Goal: Task Accomplishment & Management: Use online tool/utility

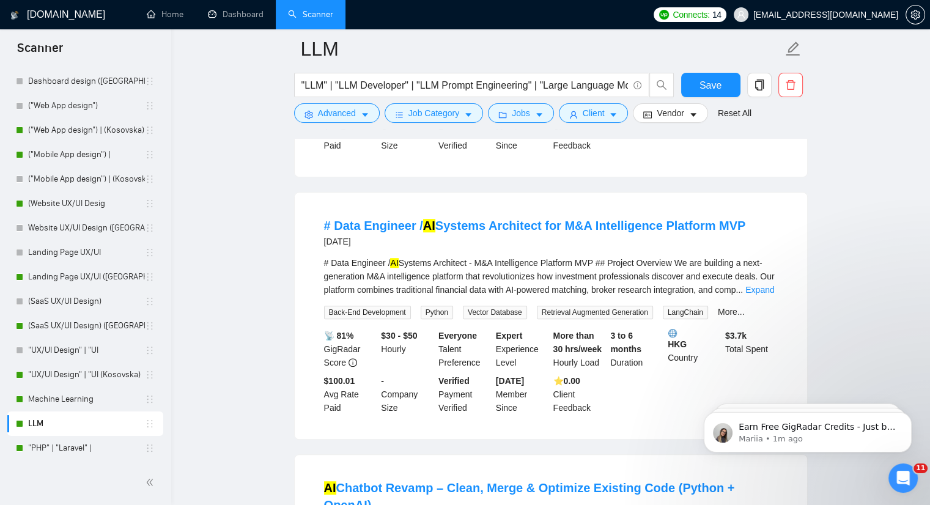
scroll to position [917, 0]
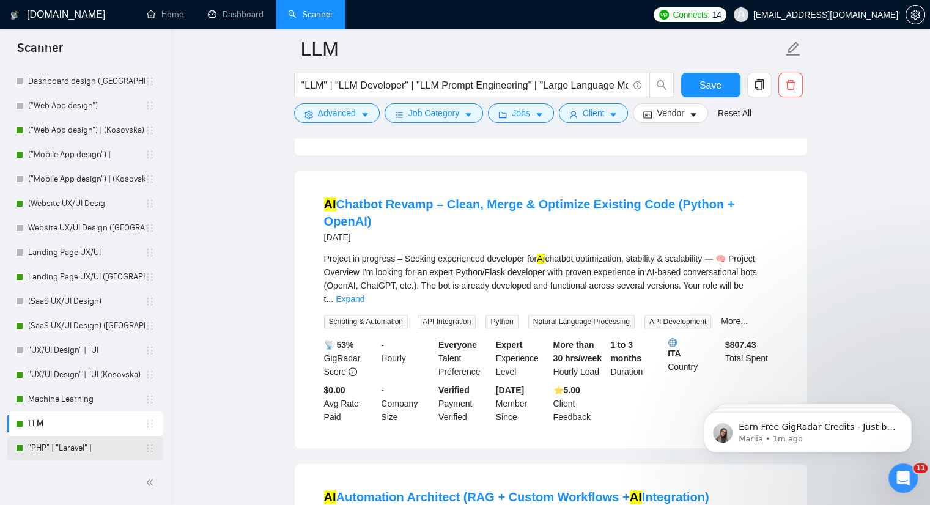
click at [42, 450] on link ""PHP" | "Laravel" |" at bounding box center [86, 448] width 117 height 24
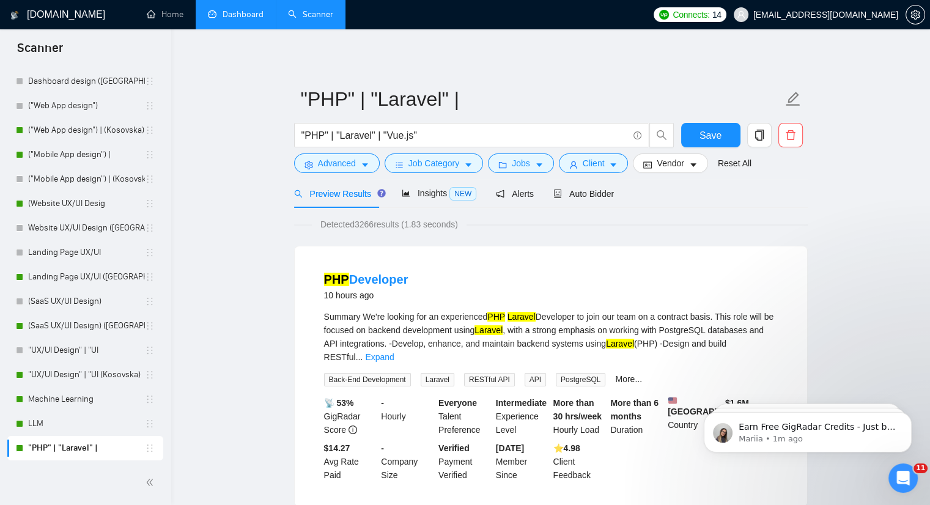
click at [240, 13] on link "Dashboard" at bounding box center [236, 14] width 56 height 10
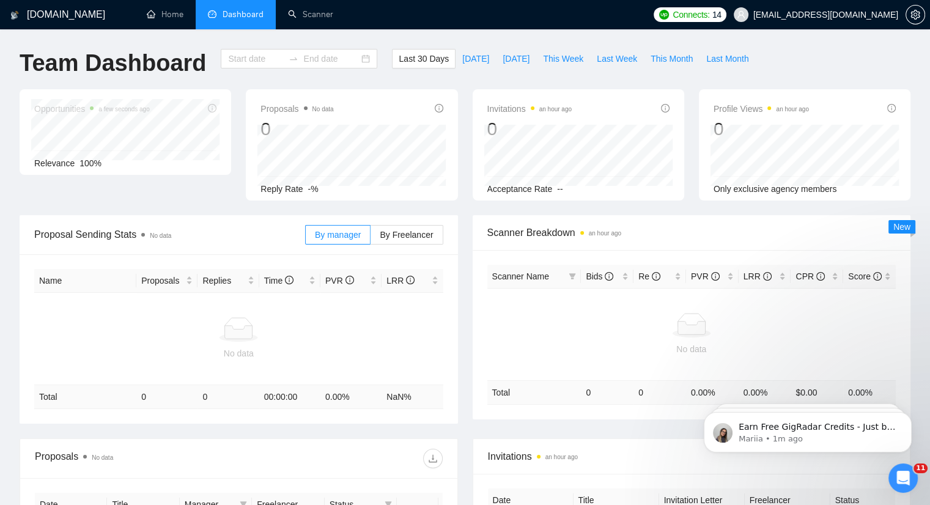
type input "[DATE]"
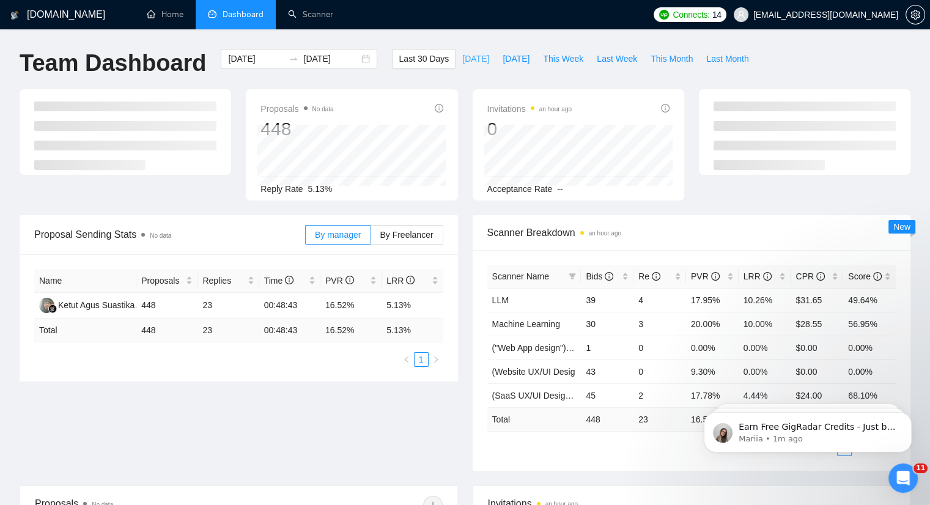
click at [462, 58] on span "[DATE]" at bounding box center [475, 58] width 27 height 13
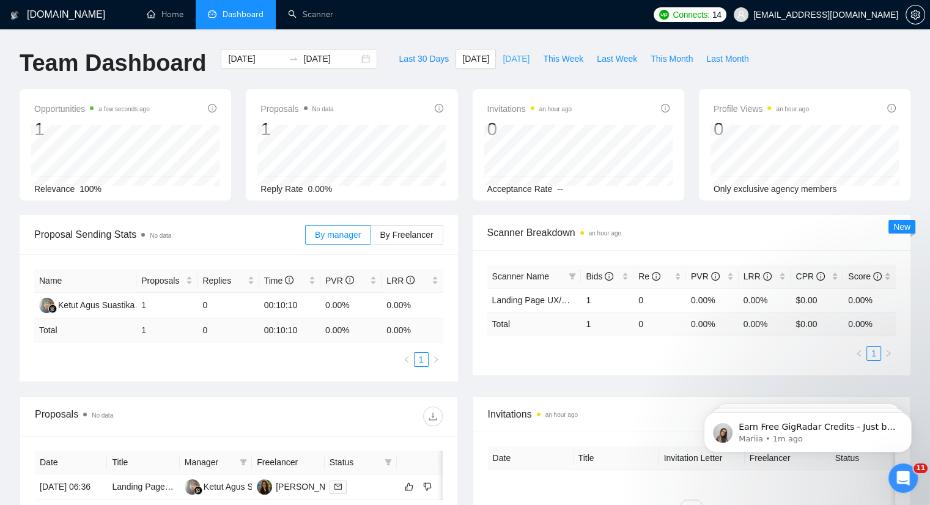
click at [499, 66] on button "[DATE]" at bounding box center [516, 59] width 40 height 20
type input "[DATE]"
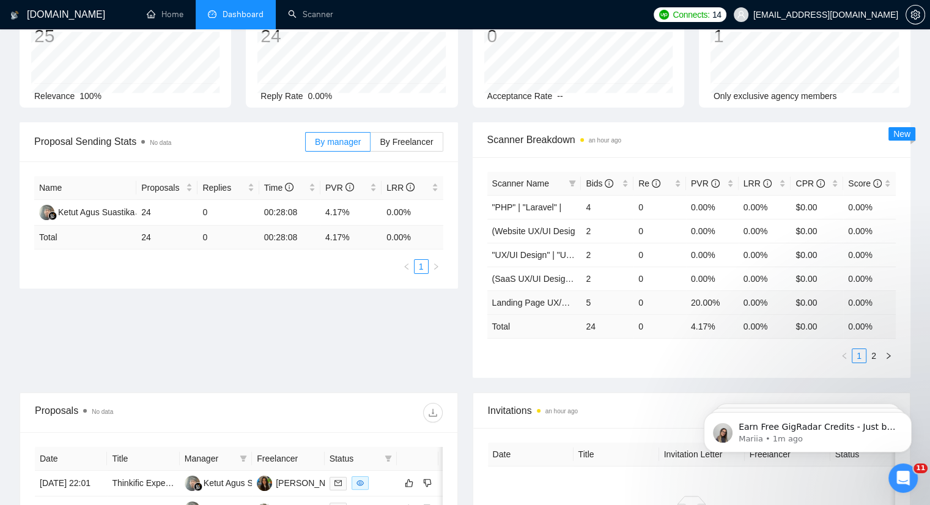
scroll to position [122, 0]
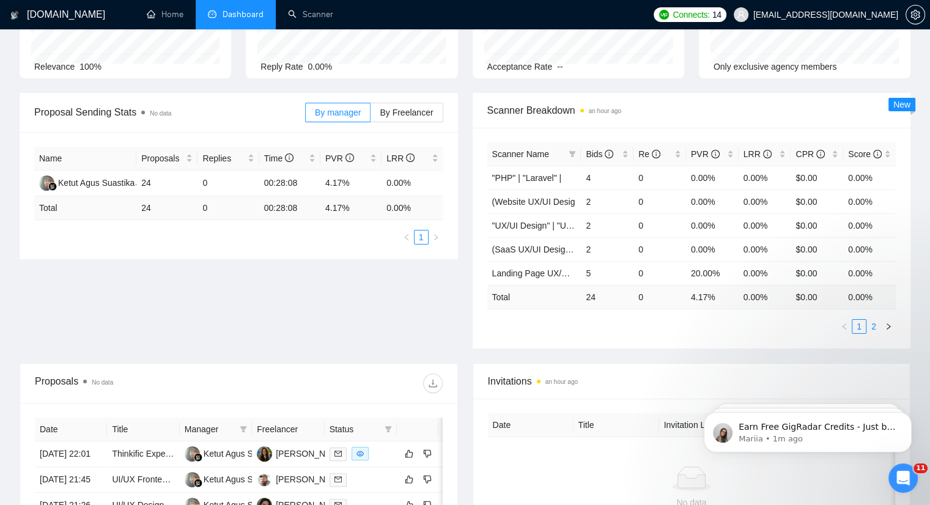
click at [876, 323] on link "2" at bounding box center [873, 326] width 13 height 13
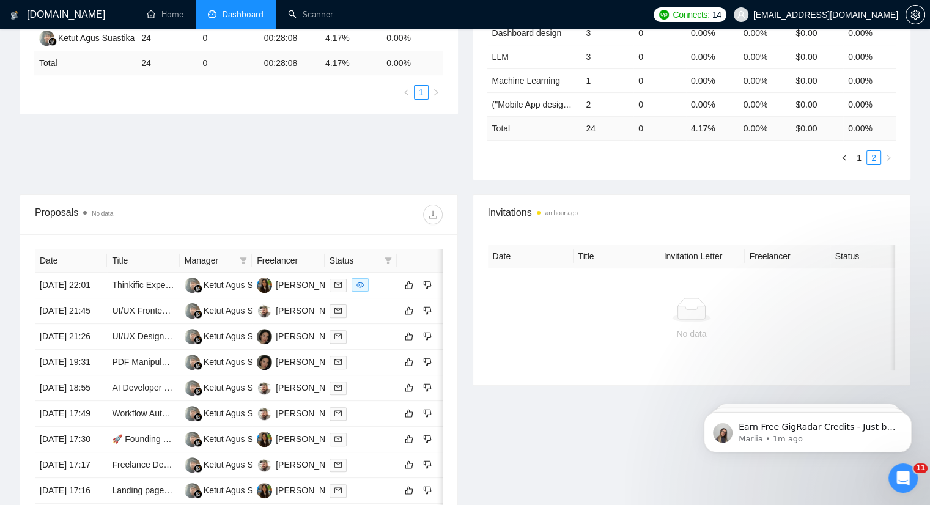
scroll to position [428, 0]
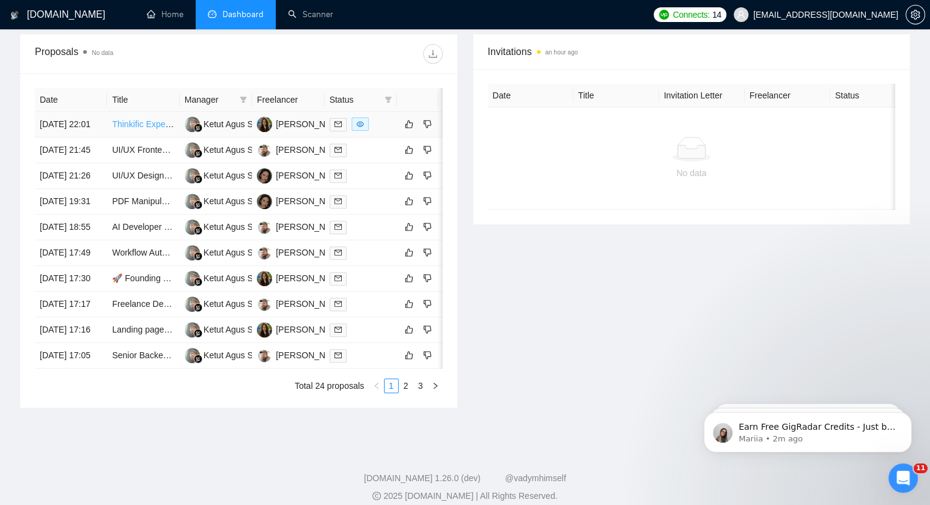
click at [150, 129] on link "Thinkific Expert Needed to Build Online Courses and Setup Website" at bounding box center [241, 124] width 258 height 10
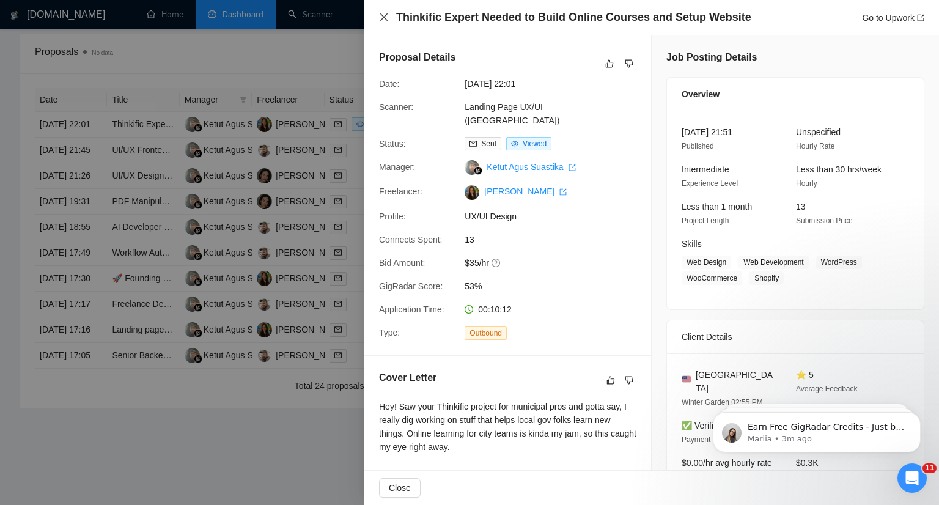
click at [381, 21] on div "Thinkific Expert Needed to Build Online Courses and Setup Website Go to Upwork" at bounding box center [651, 17] width 575 height 35
click at [388, 20] on icon "close" at bounding box center [384, 17] width 10 height 10
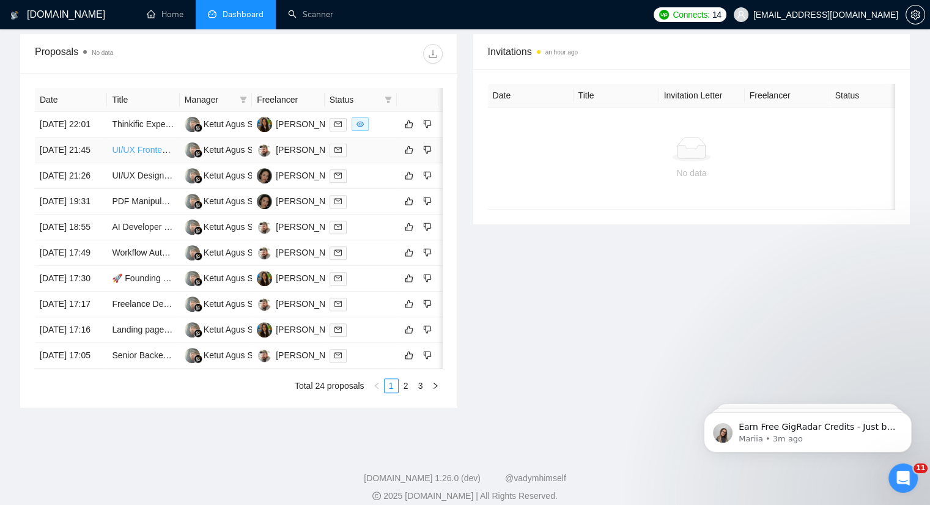
click at [137, 155] on link "UI/UX Frontend UI changes for Laravel + Vue Dashboard" at bounding box center [220, 150] width 217 height 10
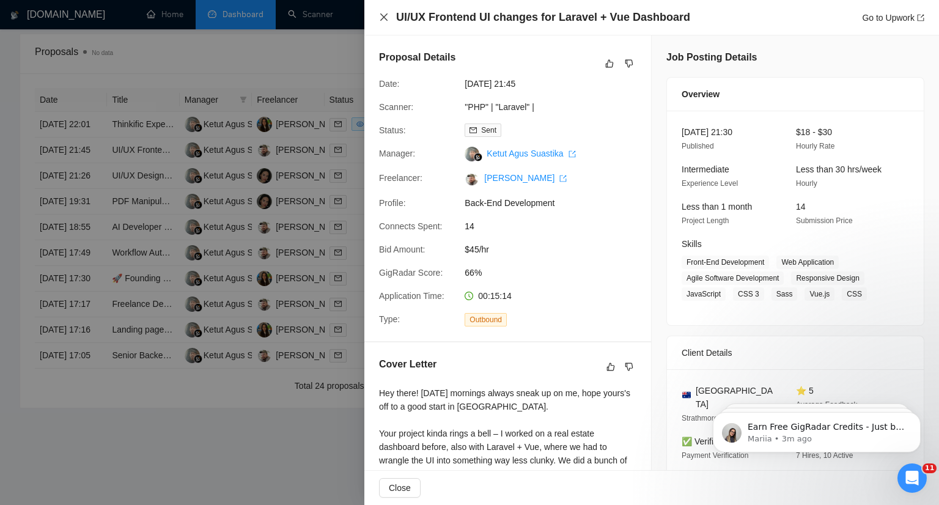
click at [382, 14] on icon "close" at bounding box center [384, 17] width 10 height 10
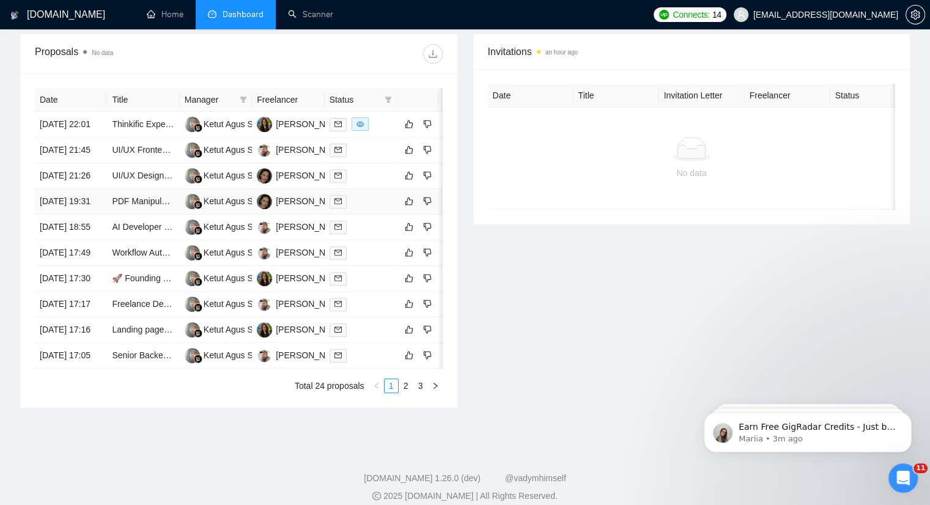
click at [369, 208] on div at bounding box center [360, 201] width 62 height 14
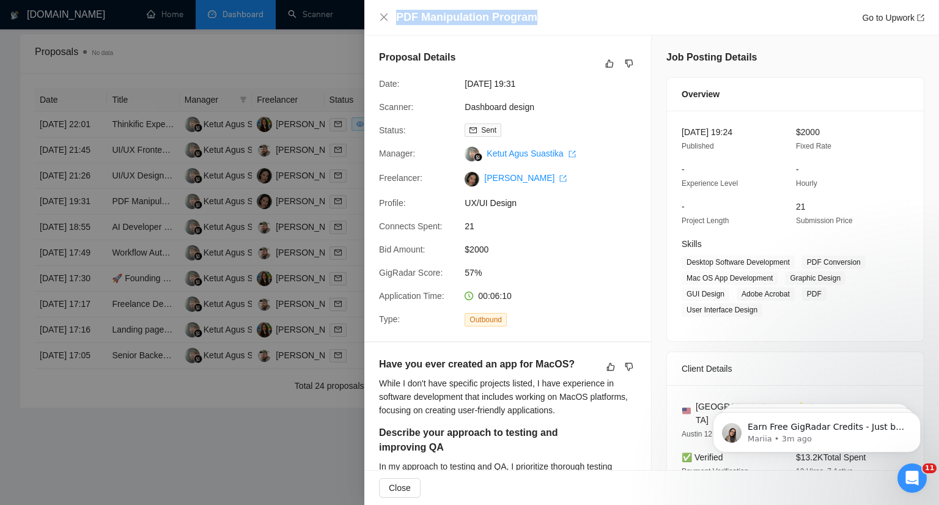
drag, startPoint x: 546, startPoint y: 20, endPoint x: 395, endPoint y: 18, distance: 150.4
click at [395, 18] on div "PDF Manipulation Program Go to Upwork" at bounding box center [651, 17] width 545 height 15
copy h4 "PDF Manipulation Program"
click at [384, 13] on icon "close" at bounding box center [384, 17] width 10 height 10
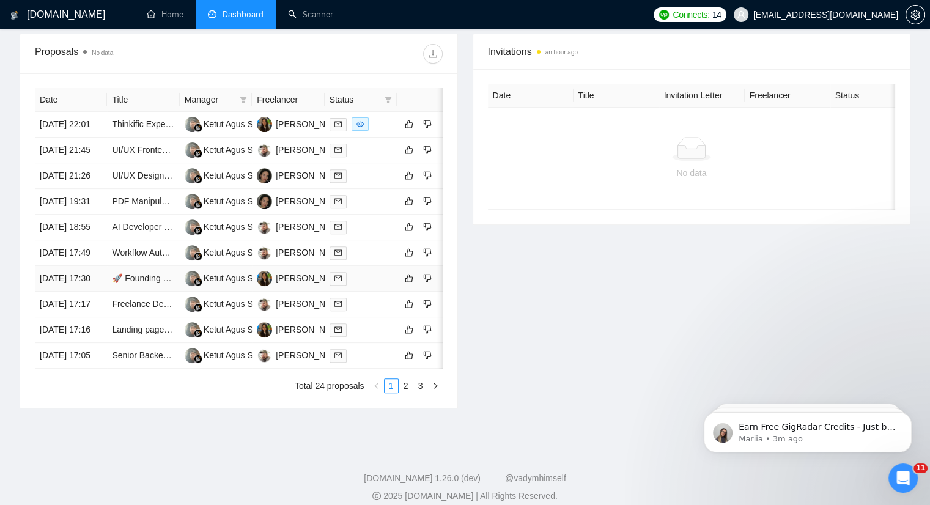
click at [354, 285] on div at bounding box center [360, 278] width 62 height 14
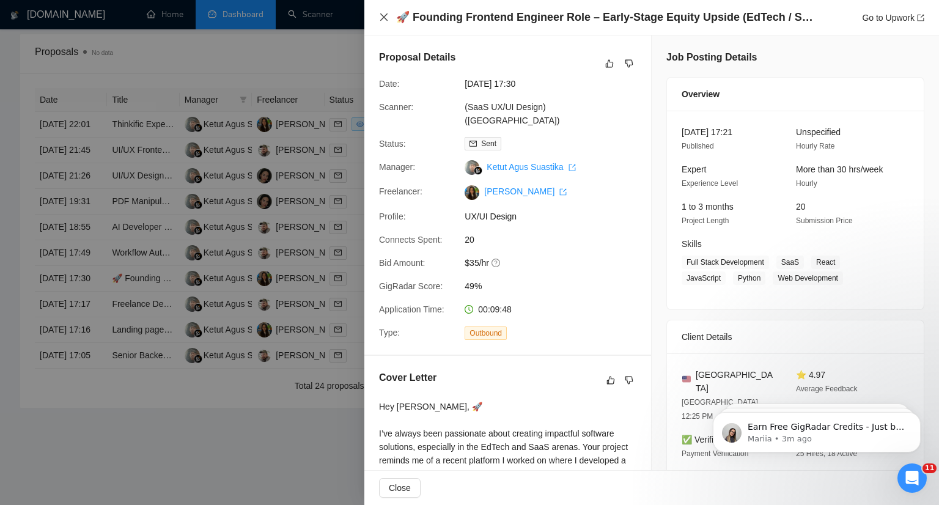
click at [381, 17] on icon "close" at bounding box center [384, 17] width 10 height 10
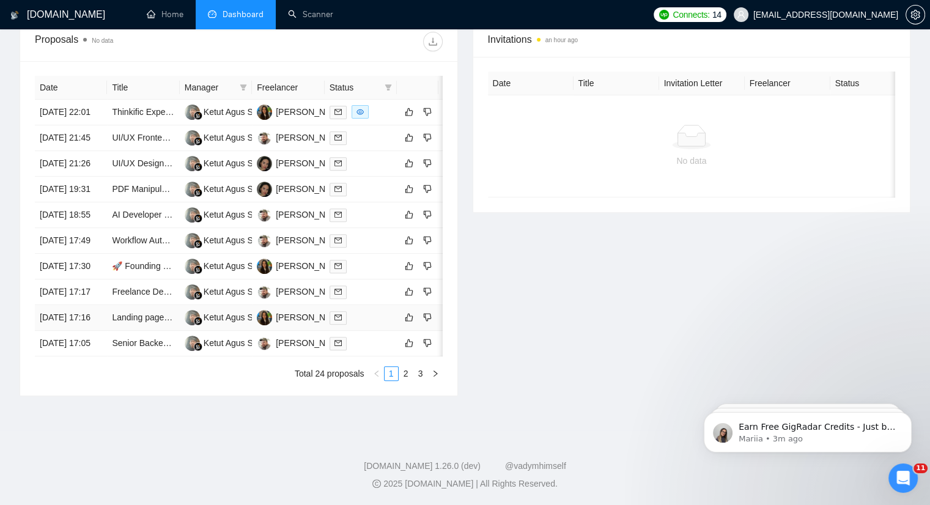
scroll to position [489, 0]
click at [371, 331] on td at bounding box center [361, 318] width 72 height 26
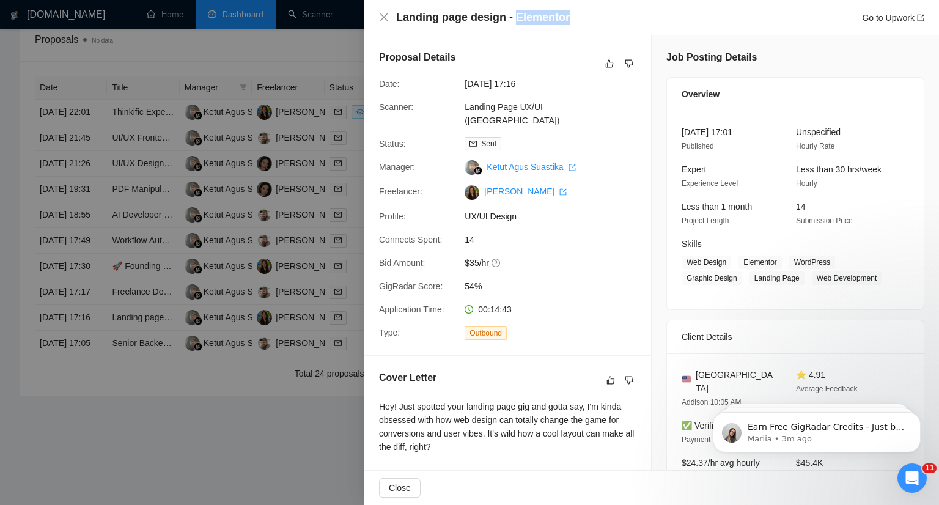
drag, startPoint x: 568, startPoint y: 20, endPoint x: 513, endPoint y: 20, distance: 55.6
click at [513, 20] on div "Landing page design - Elementor Go to Upwork" at bounding box center [660, 17] width 528 height 15
copy h4 "Elementor"
click at [382, 23] on div "Landing page design - Elementor Go to Upwork" at bounding box center [651, 17] width 545 height 15
click at [384, 19] on icon "close" at bounding box center [384, 17] width 10 height 10
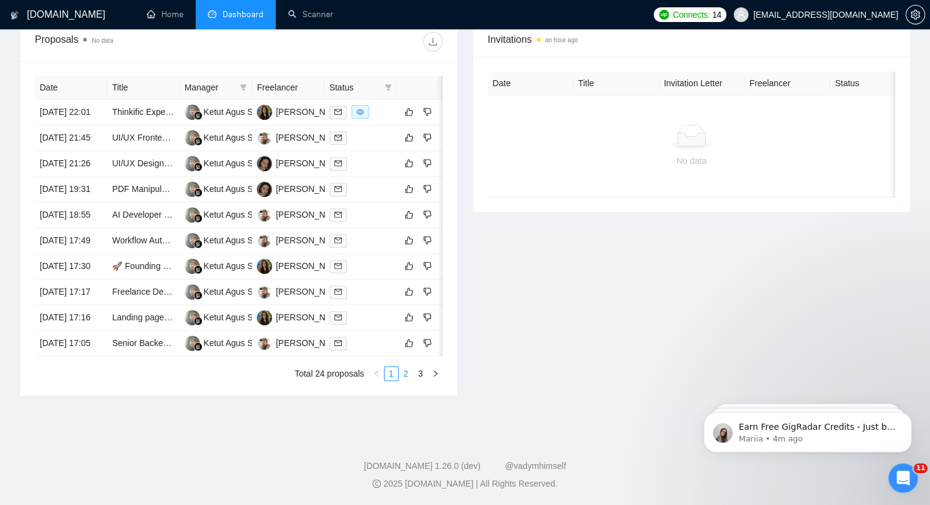
click at [405, 380] on link "2" at bounding box center [405, 373] width 13 height 13
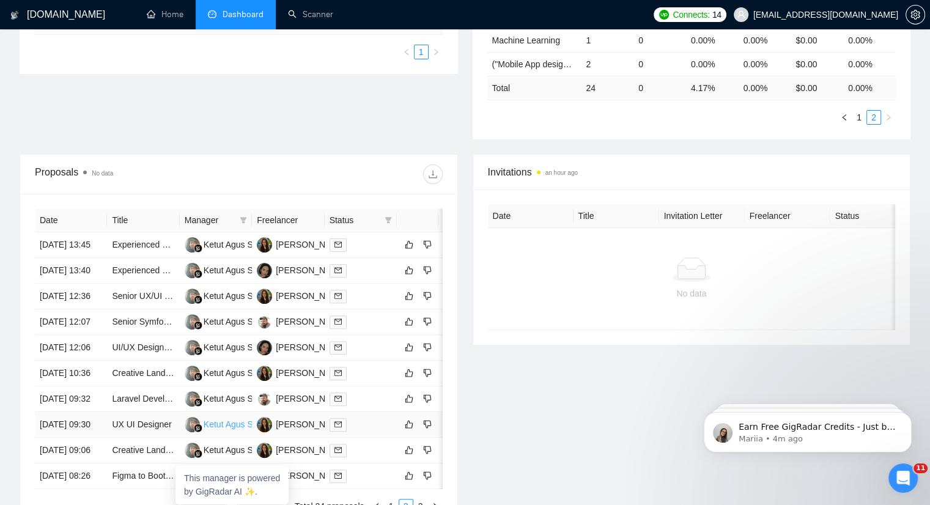
scroll to position [306, 0]
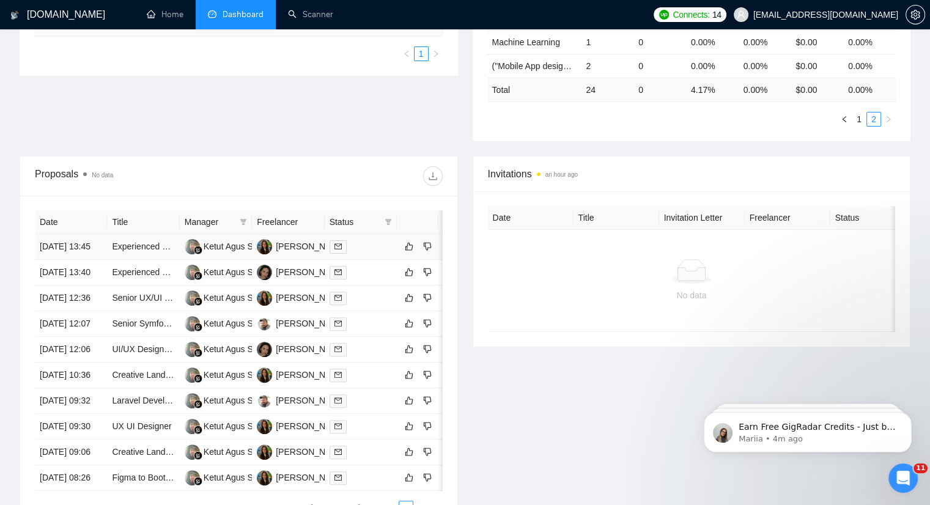
click at [383, 254] on div at bounding box center [360, 247] width 62 height 14
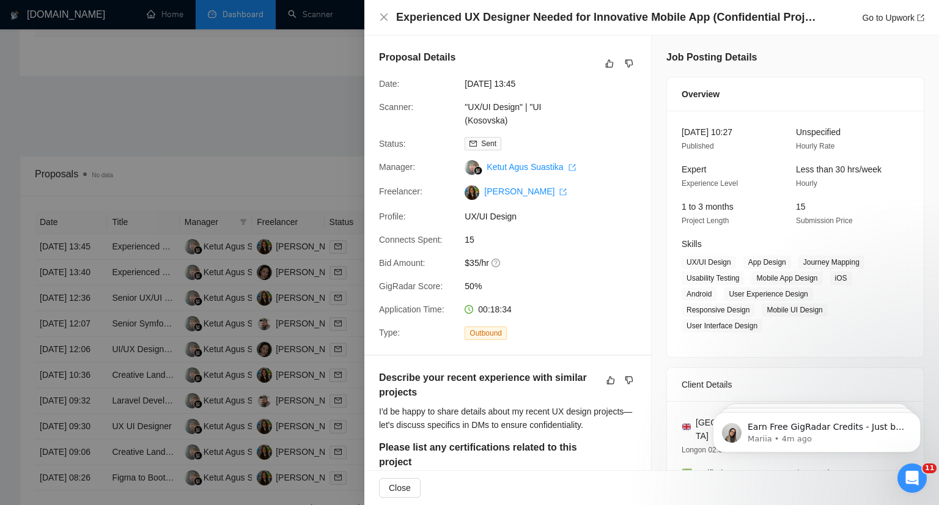
click at [270, 161] on div at bounding box center [469, 252] width 939 height 505
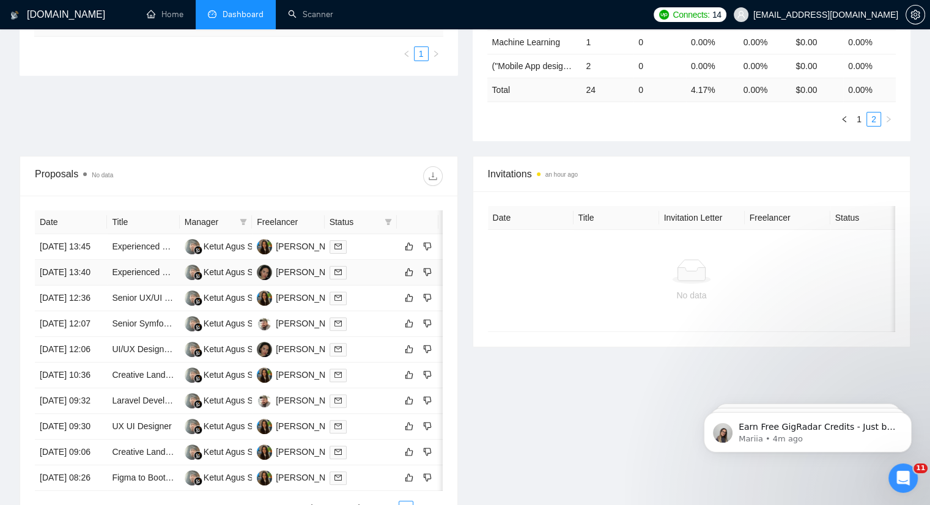
click at [362, 279] on div at bounding box center [360, 272] width 62 height 14
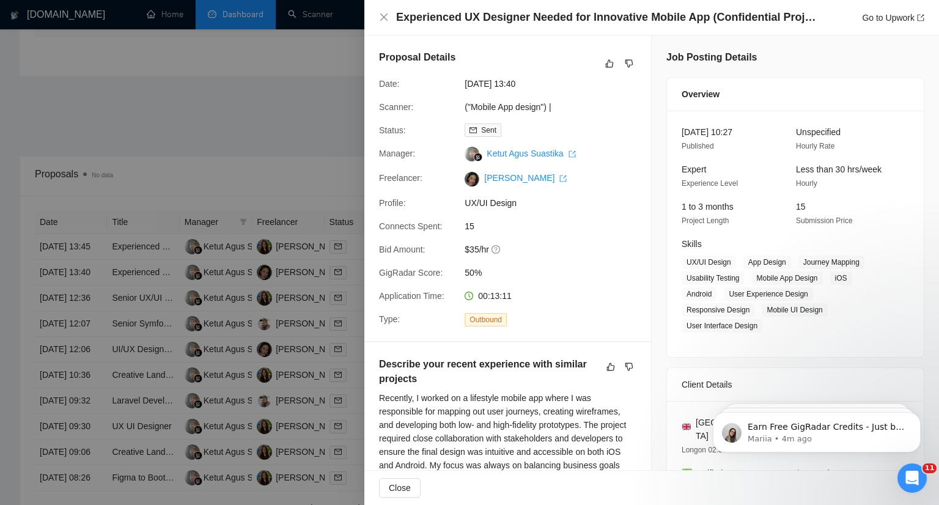
click at [290, 140] on div at bounding box center [469, 252] width 939 height 505
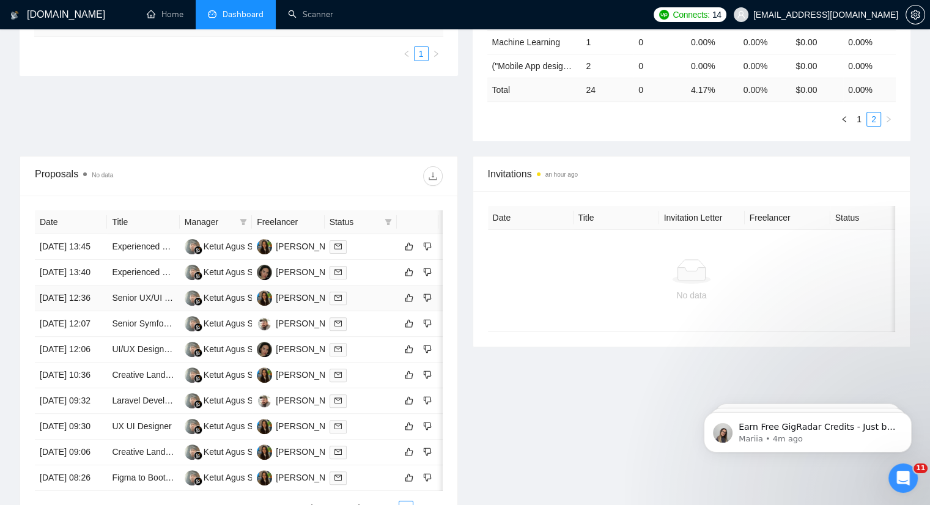
click at [364, 311] on td at bounding box center [361, 298] width 72 height 26
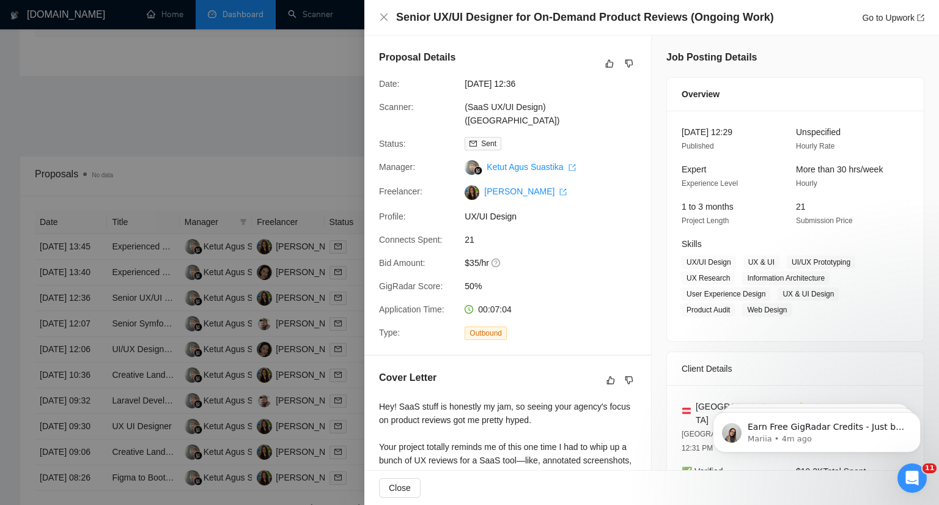
click at [243, 152] on div at bounding box center [469, 252] width 939 height 505
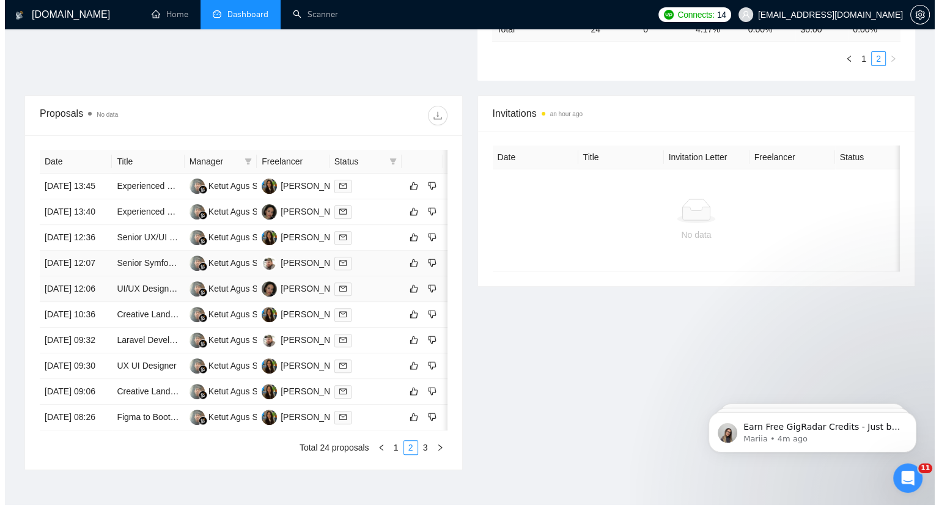
scroll to position [367, 0]
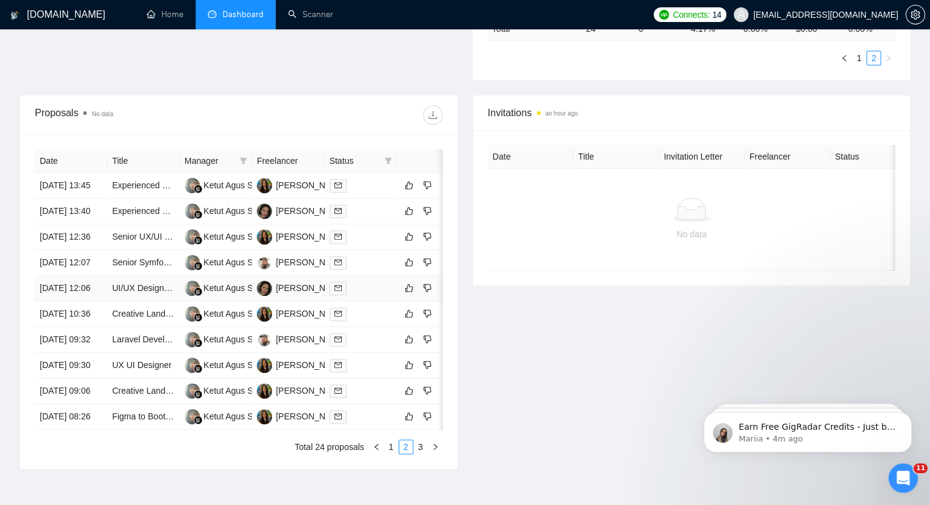
click at [364, 295] on div at bounding box center [360, 288] width 62 height 14
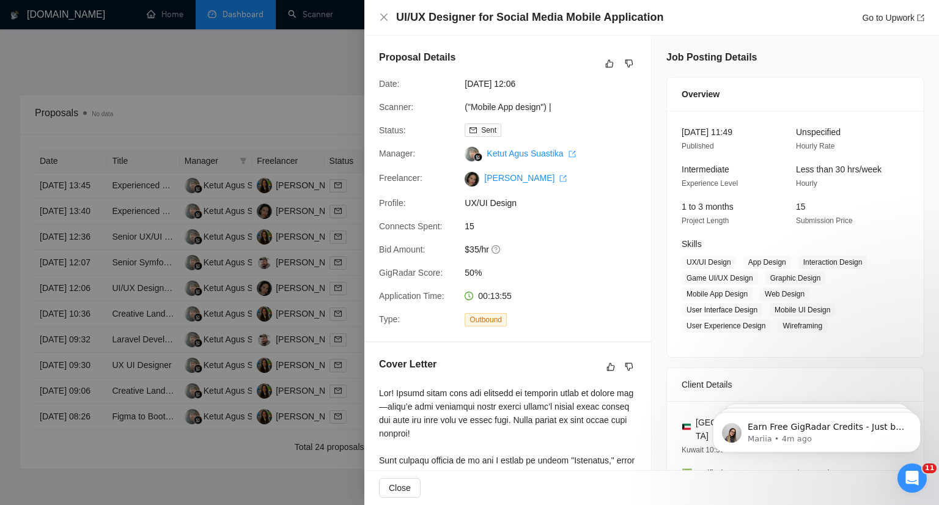
click at [256, 97] on div at bounding box center [469, 252] width 939 height 505
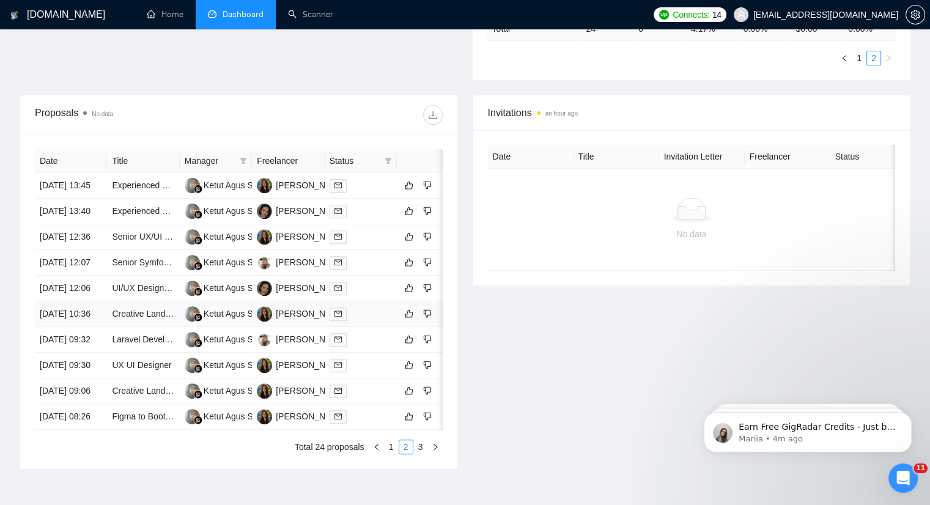
click at [368, 327] on td at bounding box center [361, 314] width 72 height 26
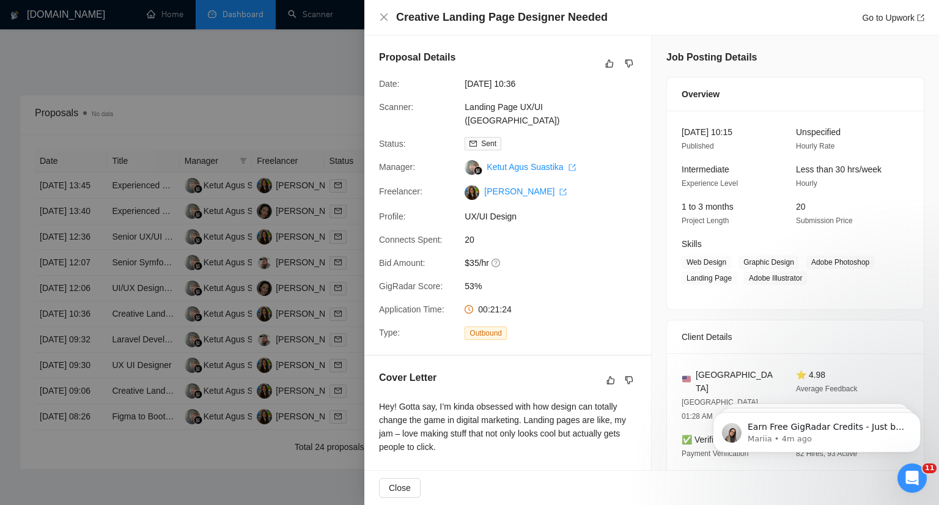
click at [279, 111] on div at bounding box center [469, 252] width 939 height 505
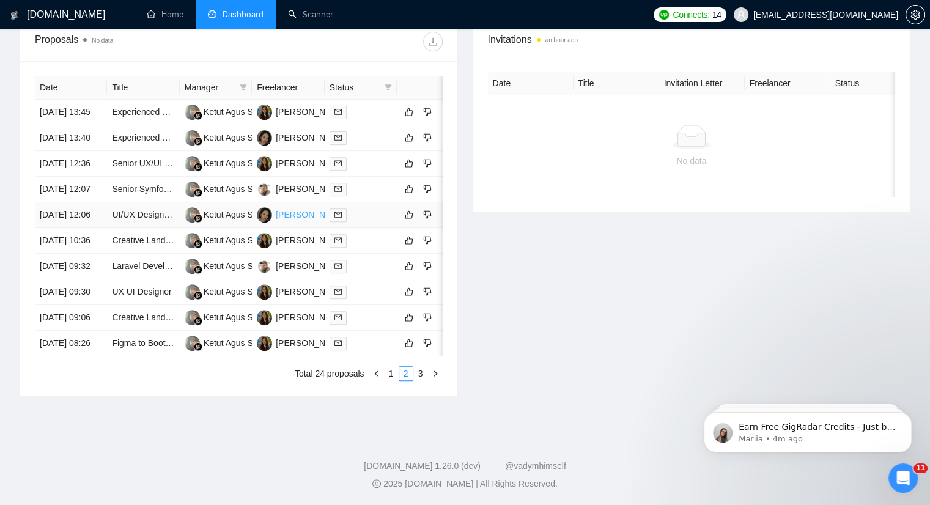
scroll to position [489, 0]
click at [418, 380] on link "3" at bounding box center [420, 373] width 13 height 13
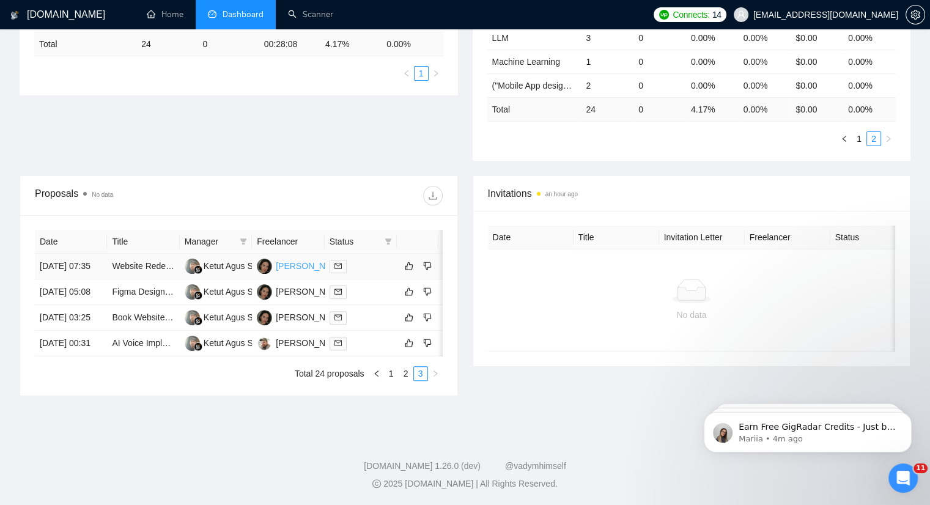
scroll to position [340, 0]
click at [373, 311] on div at bounding box center [360, 318] width 62 height 14
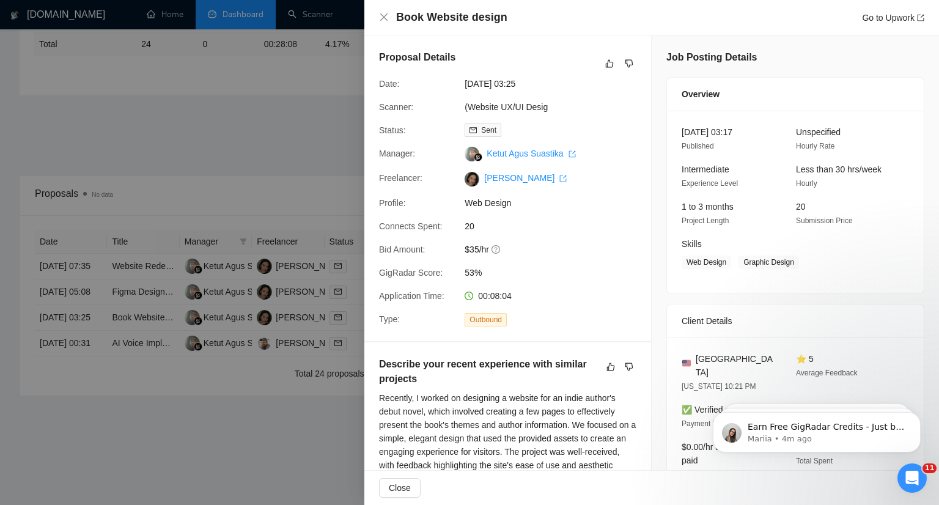
click at [318, 79] on div at bounding box center [469, 252] width 939 height 505
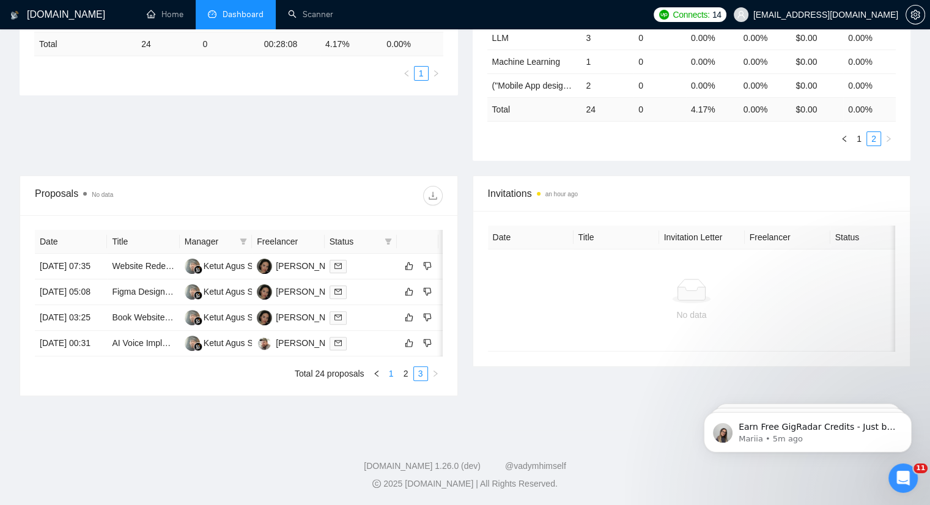
click at [389, 376] on link "1" at bounding box center [390, 373] width 13 height 13
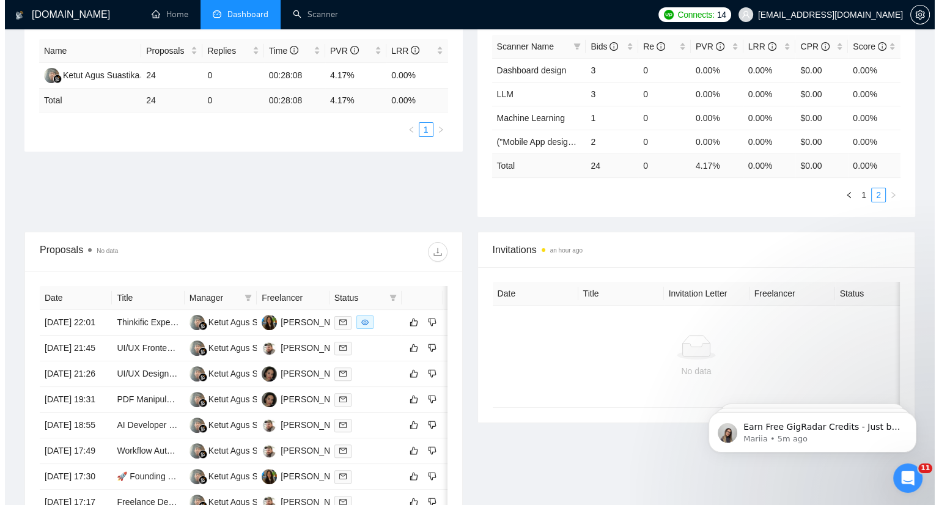
scroll to position [218, 0]
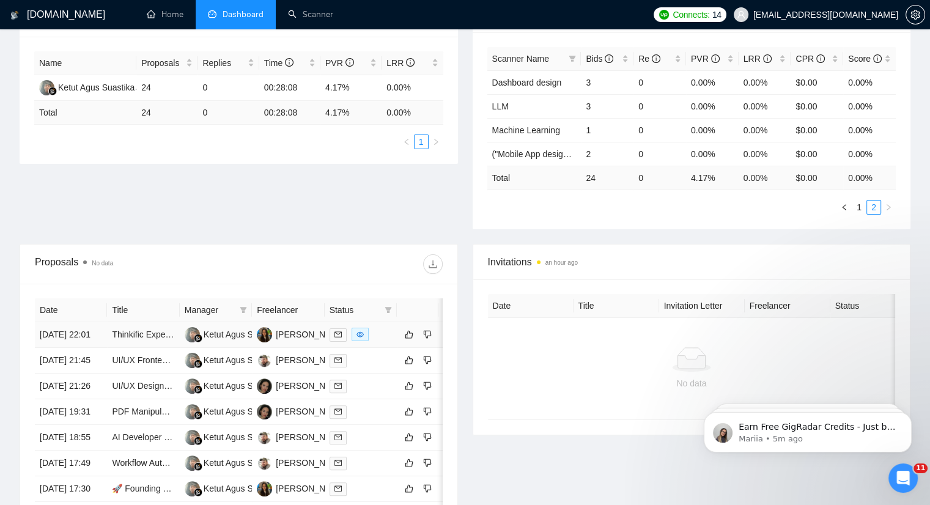
click at [377, 336] on div at bounding box center [360, 335] width 62 height 14
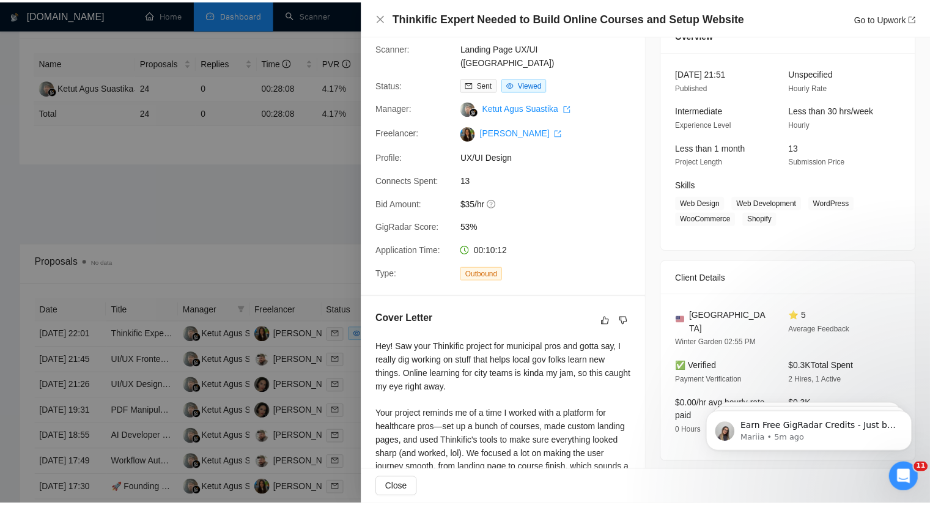
scroll to position [61, 0]
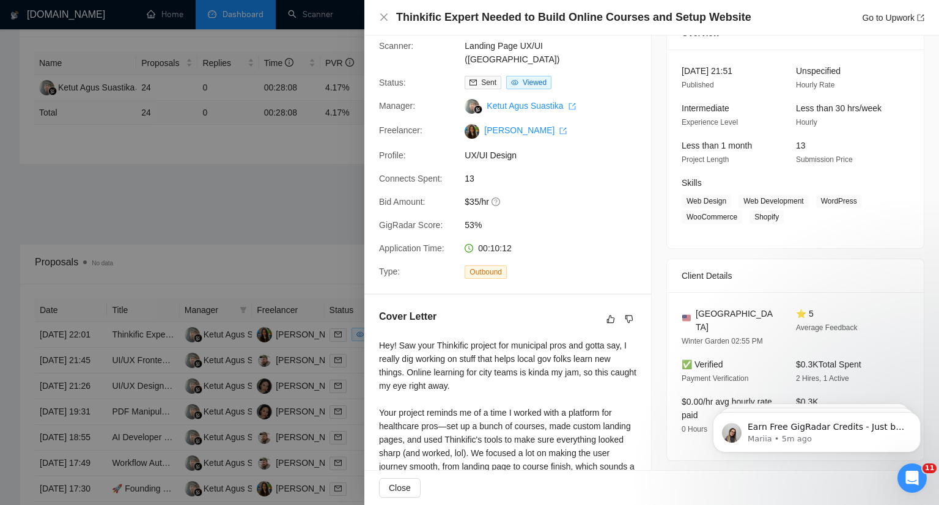
click at [333, 185] on div at bounding box center [469, 252] width 939 height 505
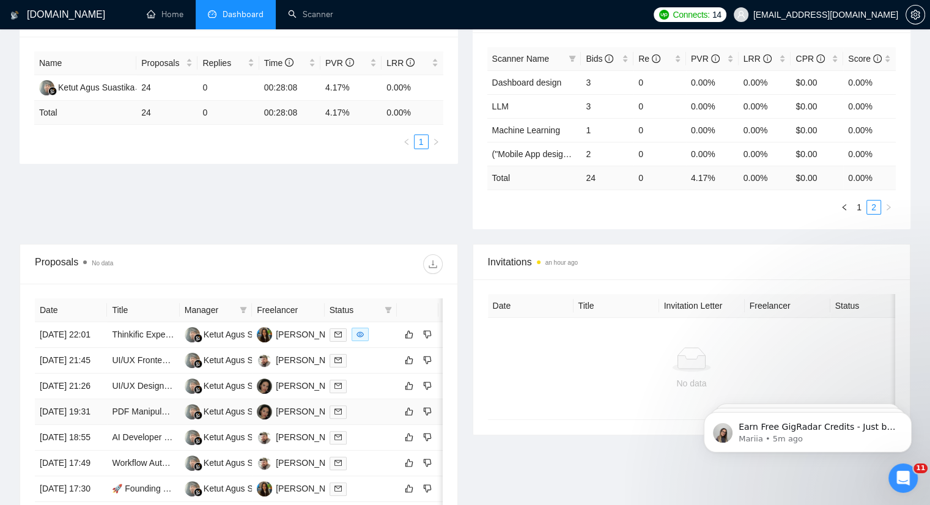
click at [367, 419] on div at bounding box center [360, 412] width 62 height 14
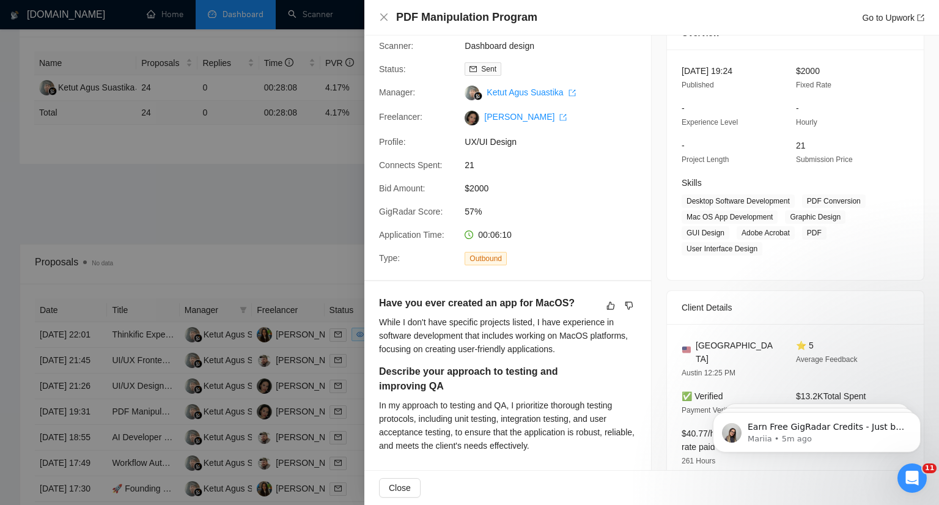
click at [307, 216] on div at bounding box center [469, 252] width 939 height 505
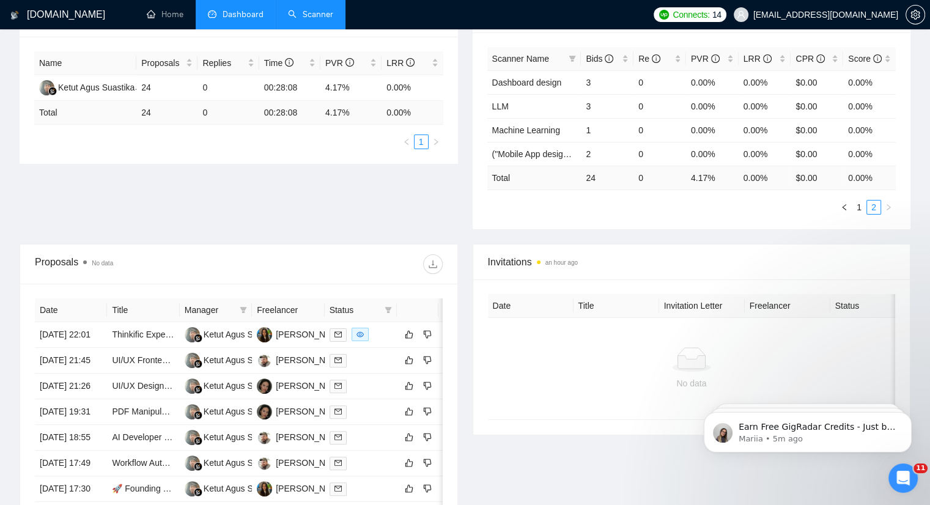
click at [311, 18] on link "Scanner" at bounding box center [310, 14] width 45 height 10
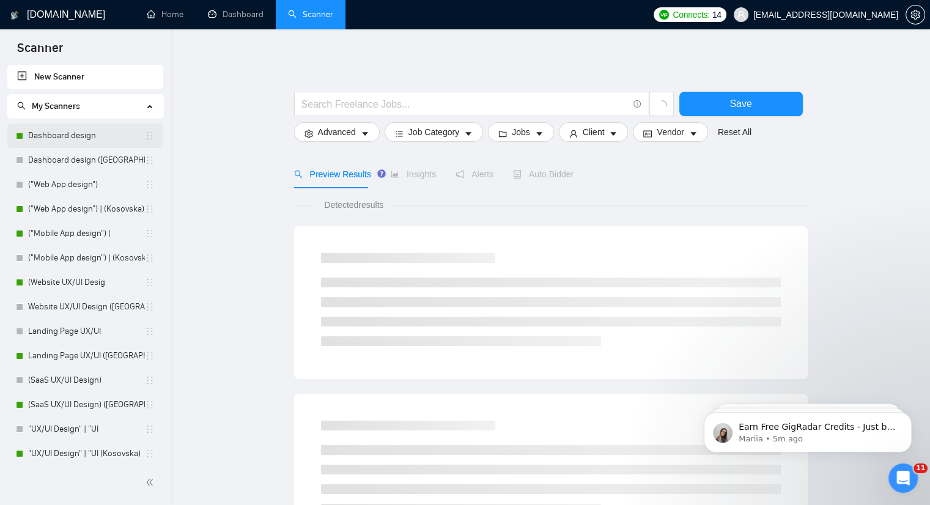
click at [81, 136] on link "Dashboard design" at bounding box center [86, 135] width 117 height 24
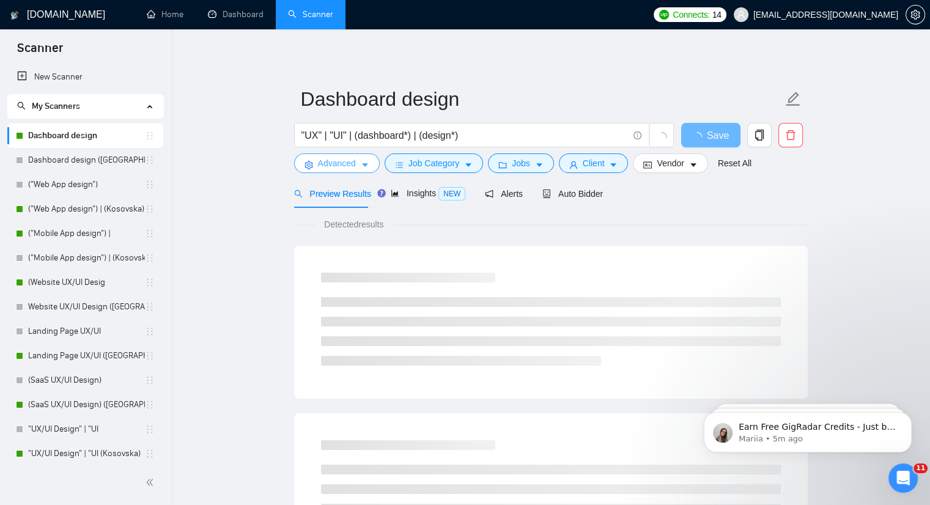
click at [366, 162] on icon "caret-down" at bounding box center [365, 165] width 9 height 9
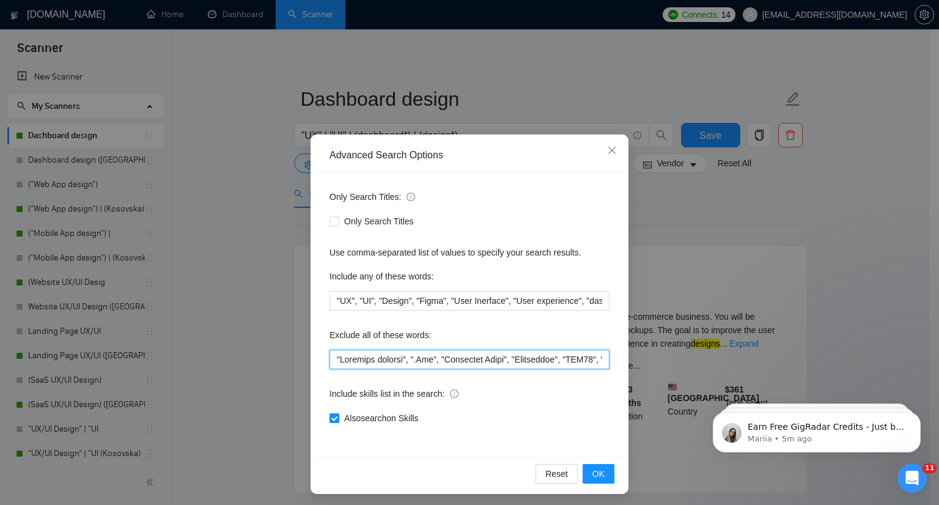
click at [330, 359] on input "text" at bounding box center [469, 360] width 280 height 20
paste input ""PDF Manipulation Program""
type input ""PDF Manipulation Program", "Personal trainer", ".Net", "Microsoft Excel", "Sal…"
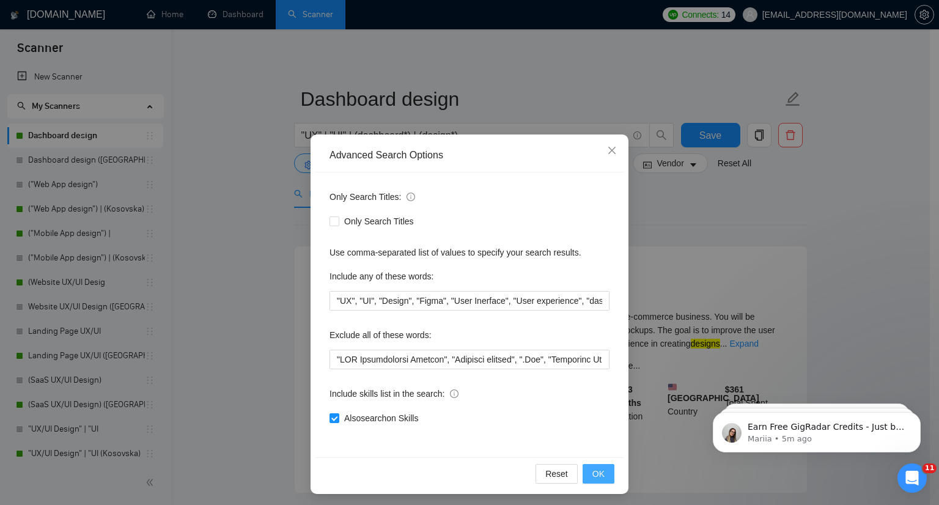
click at [601, 470] on button "OK" at bounding box center [599, 474] width 32 height 20
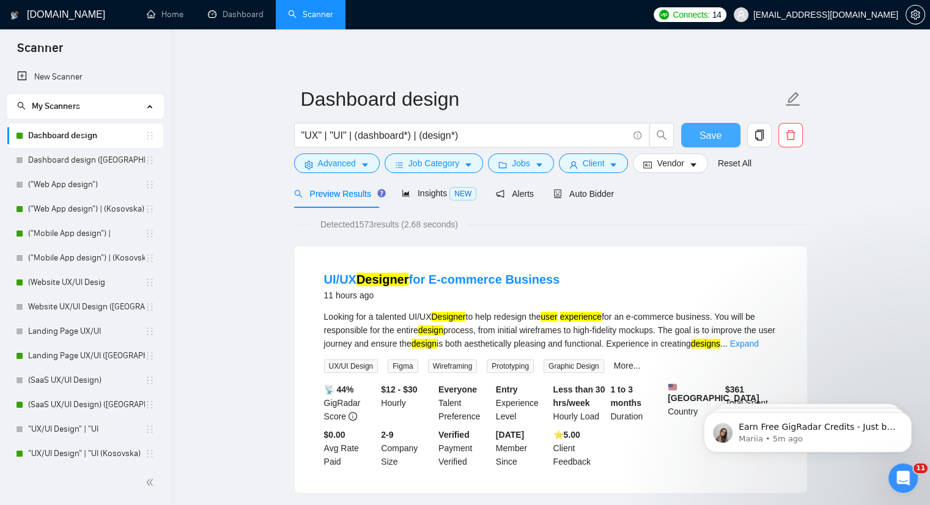
click at [705, 144] on button "Save" at bounding box center [710, 135] width 59 height 24
click at [72, 358] on link "Landing Page UX/UI ([GEOGRAPHIC_DATA])" at bounding box center [86, 356] width 117 height 24
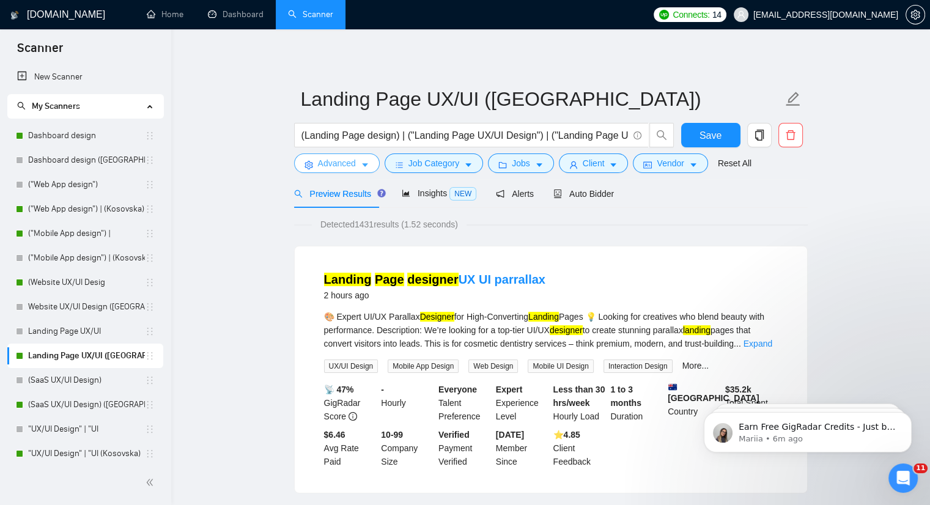
click at [361, 166] on icon "caret-down" at bounding box center [365, 165] width 9 height 9
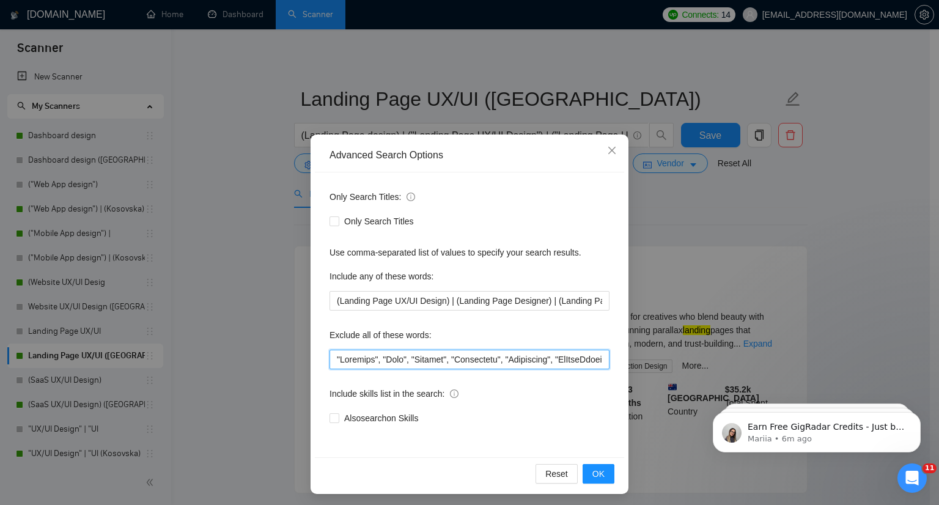
click at [331, 350] on input "text" at bounding box center [469, 360] width 280 height 20
paste input ""Thinkific Expert""
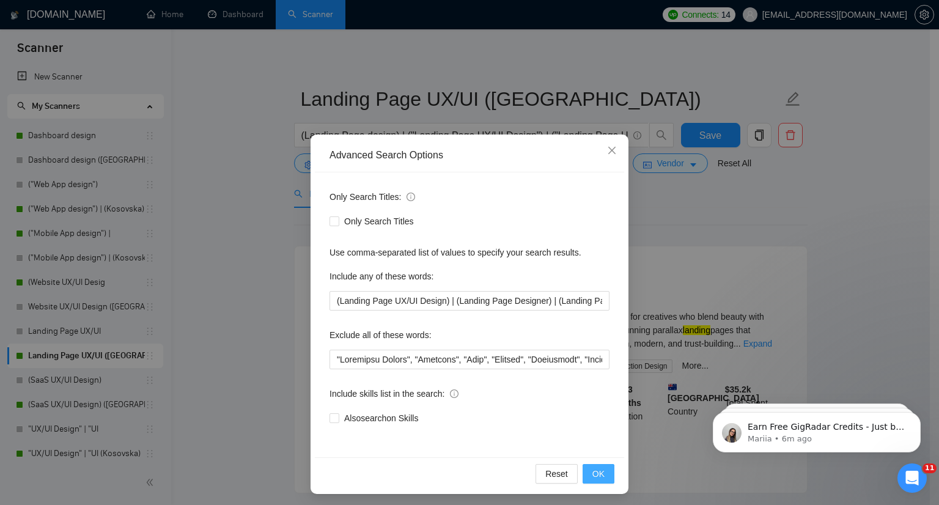
click at [592, 474] on span "OK" at bounding box center [598, 473] width 12 height 13
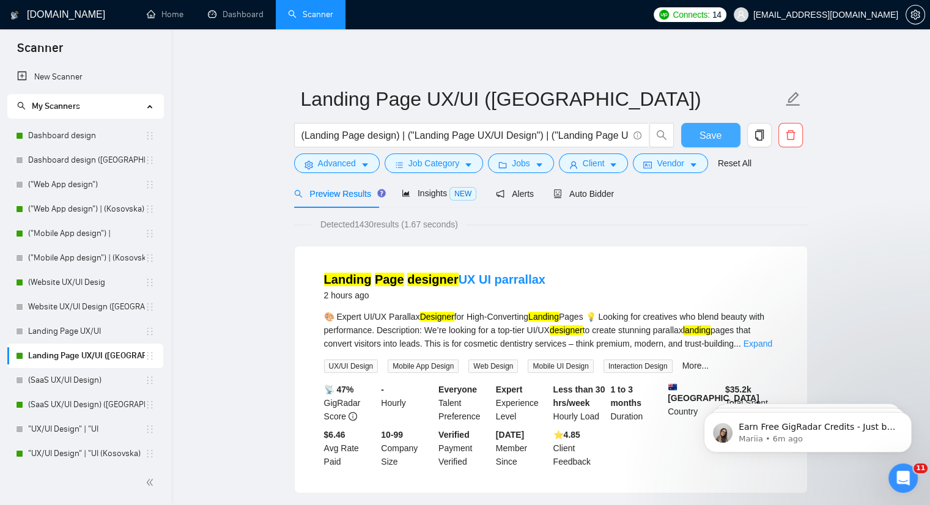
click at [700, 123] on button "Save" at bounding box center [710, 135] width 59 height 24
click at [363, 166] on icon "caret-down" at bounding box center [365, 166] width 6 height 4
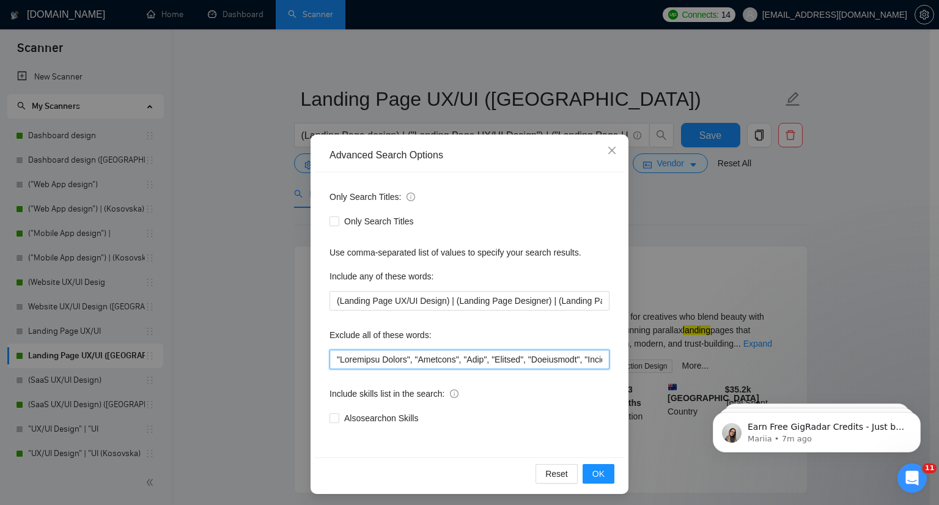
click at [329, 358] on input "text" at bounding box center [469, 360] width 280 height 20
paste input "Elementor"
type input ""Elementor", "Thinkific Expert", "Firebase", "[PERSON_NAME]", "Beehiiv", "Sales…"
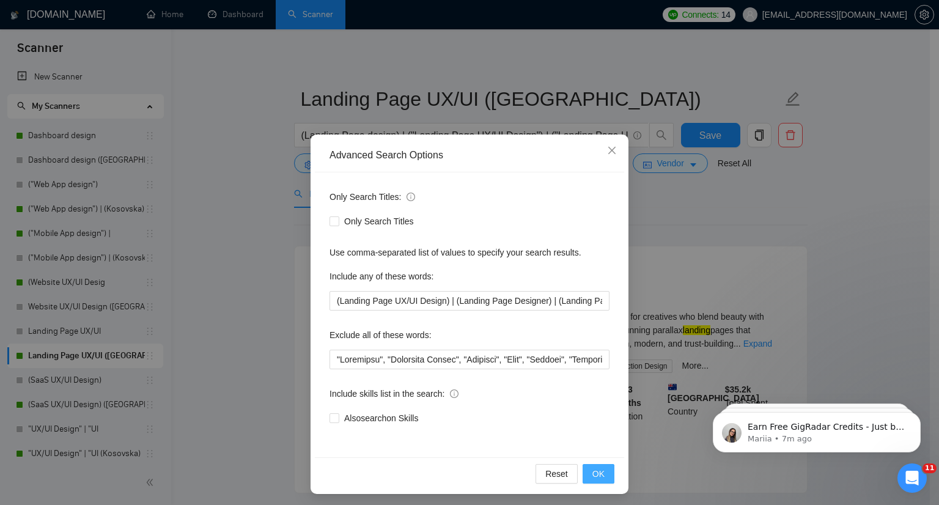
click at [593, 481] on button "OK" at bounding box center [599, 474] width 32 height 20
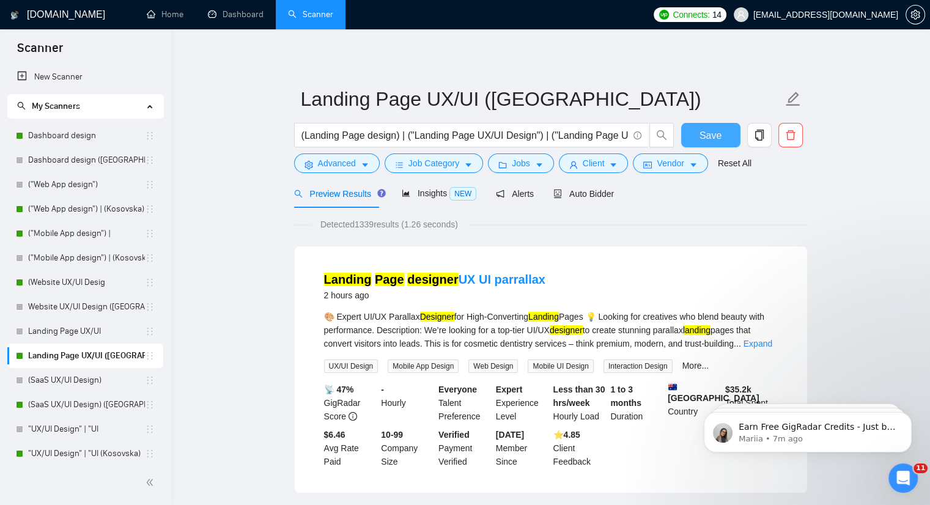
click at [724, 136] on button "Save" at bounding box center [710, 135] width 59 height 24
